Goal: Transaction & Acquisition: Purchase product/service

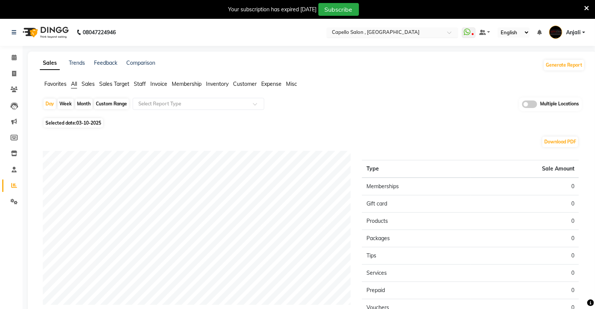
click at [352, 34] on input "text" at bounding box center [384, 33] width 109 height 8
type input "wa"
click at [16, 70] on span at bounding box center [14, 74] width 13 height 9
select select "service"
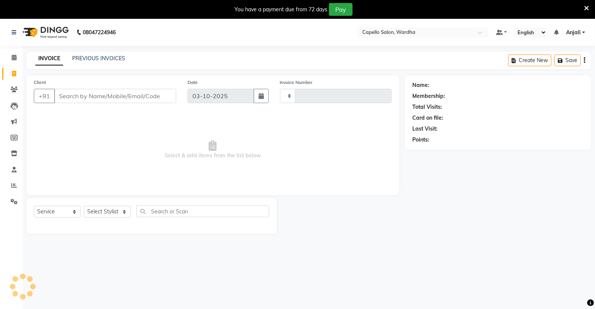
scroll to position [19, 0]
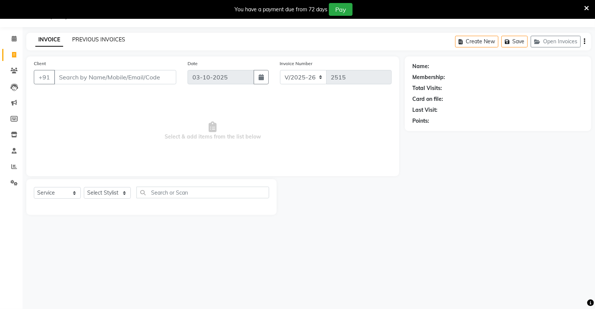
click at [112, 39] on link "PREVIOUS INVOICES" at bounding box center [98, 39] width 53 height 7
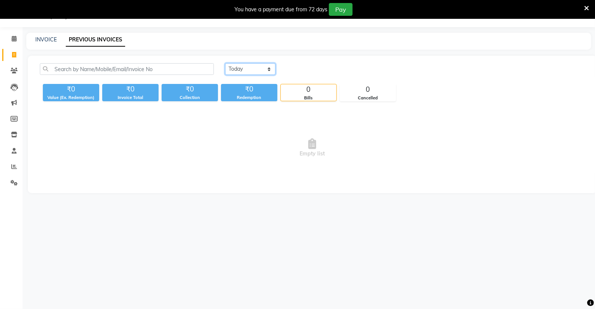
drag, startPoint x: 262, startPoint y: 66, endPoint x: 262, endPoint y: 73, distance: 7.1
click at [262, 66] on select "Today Yesterday Custom Range" at bounding box center [250, 69] width 50 height 12
select select "yesterday"
click at [225, 63] on select "Today Yesterday Custom Range" at bounding box center [250, 69] width 50 height 12
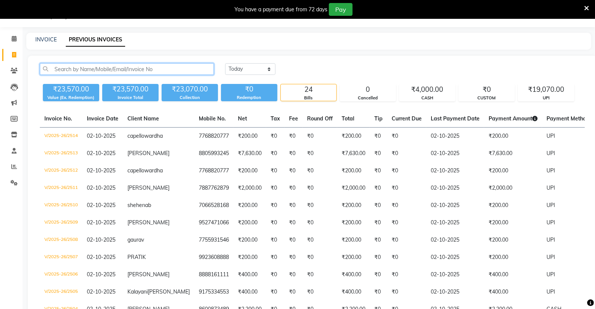
click at [151, 71] on input "text" at bounding box center [127, 69] width 174 height 12
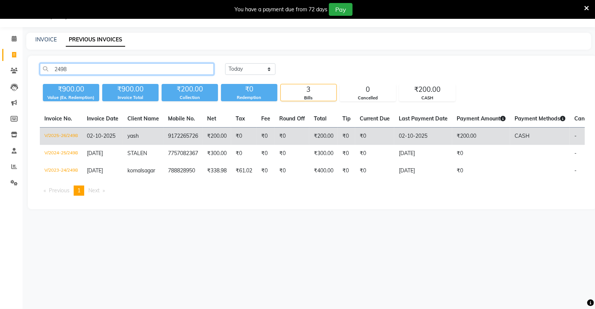
type input "2498"
click at [65, 138] on td "V/2025-26/2498" at bounding box center [61, 136] width 42 height 18
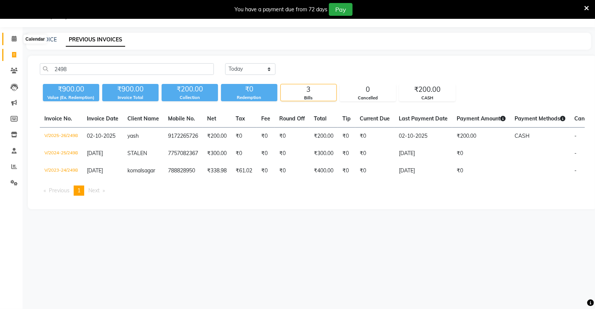
click at [14, 41] on icon at bounding box center [14, 39] width 5 height 6
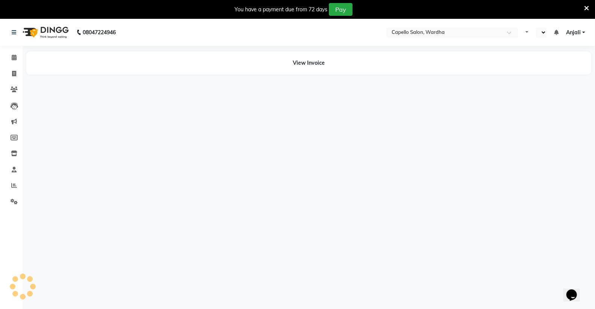
select select "en"
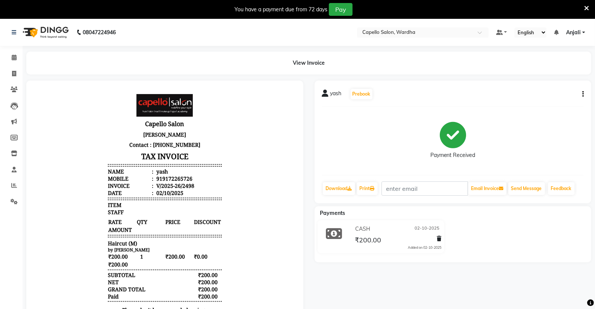
click at [439, 240] on icon at bounding box center [439, 238] width 5 height 5
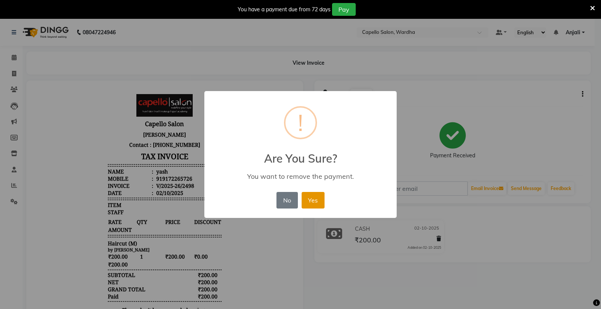
click at [311, 201] on button "Yes" at bounding box center [313, 200] width 23 height 17
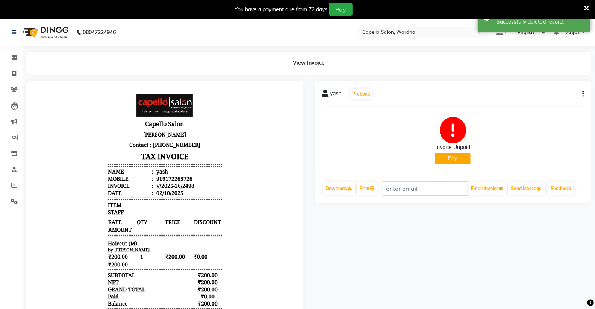
click at [450, 155] on button "Pay" at bounding box center [452, 159] width 35 height 12
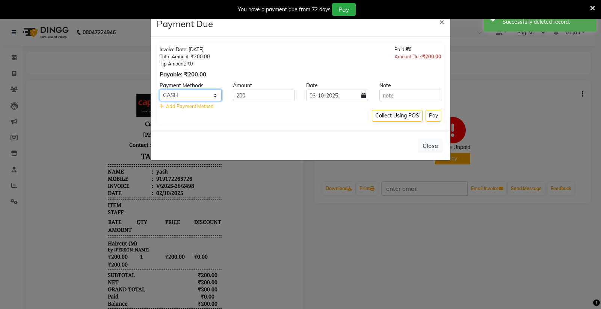
click at [209, 97] on select "CARD UPI CUSTOM CASH" at bounding box center [191, 95] width 62 height 12
select select "8"
click at [160, 89] on select "CARD UPI CUSTOM CASH" at bounding box center [191, 95] width 62 height 12
click at [333, 94] on input "03-10-2025" at bounding box center [337, 95] width 62 height 12
select select "10"
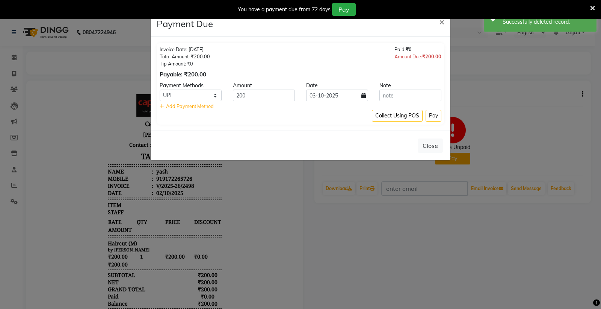
select select "2025"
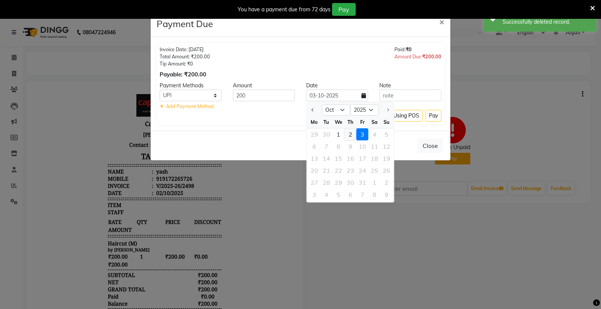
click at [349, 134] on div "2" at bounding box center [351, 134] width 12 height 12
type input "02-10-2025"
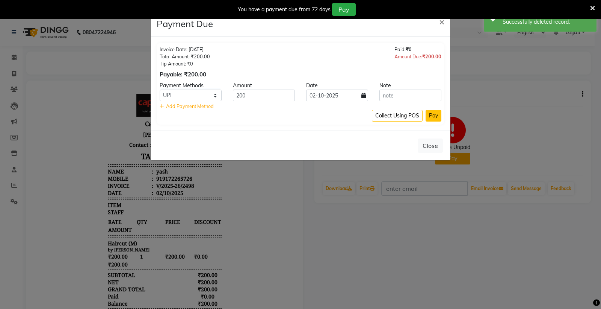
click at [436, 114] on button "Pay" at bounding box center [434, 116] width 16 height 12
